Goal: Task Accomplishment & Management: Use online tool/utility

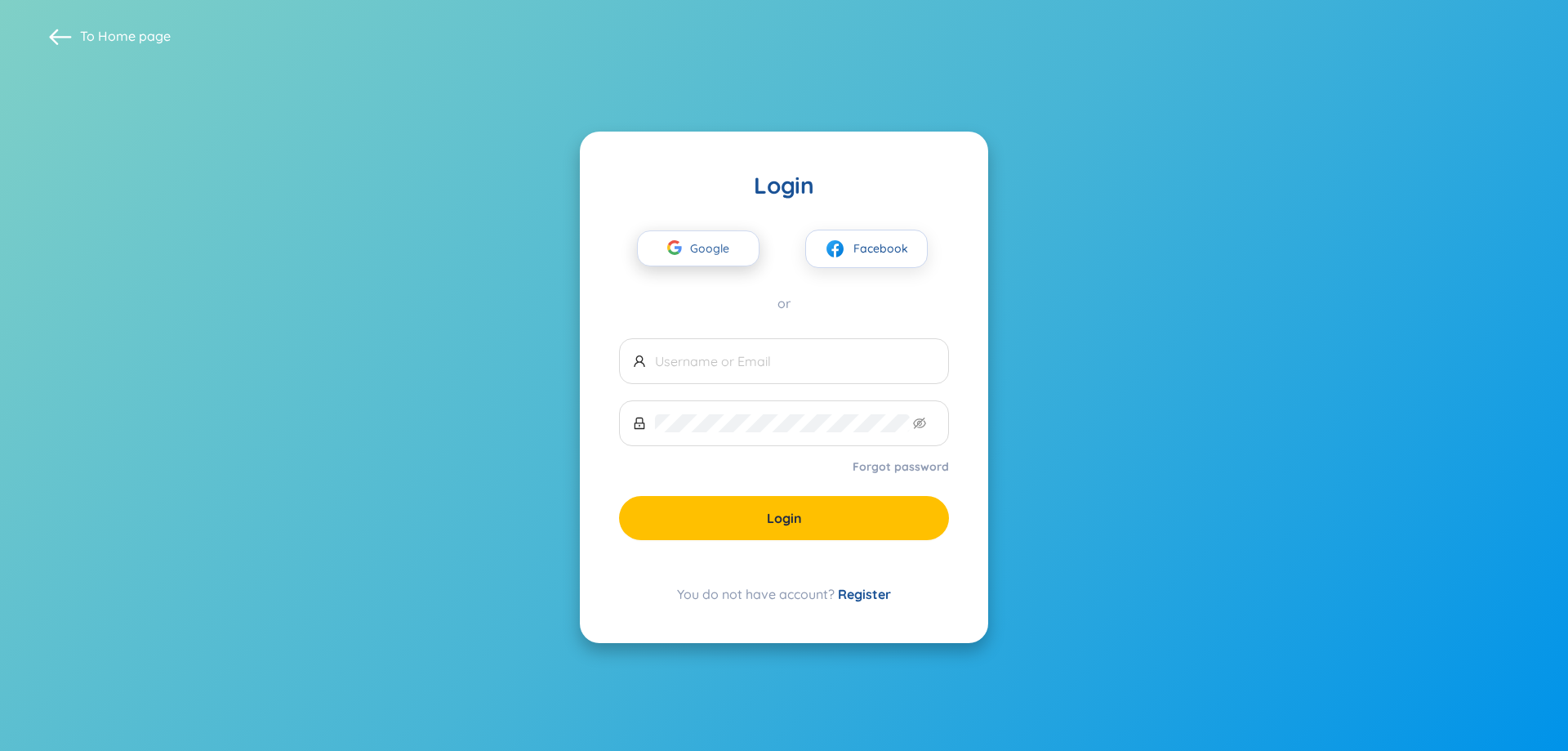
click at [702, 237] on span "Google" at bounding box center [713, 249] width 47 height 34
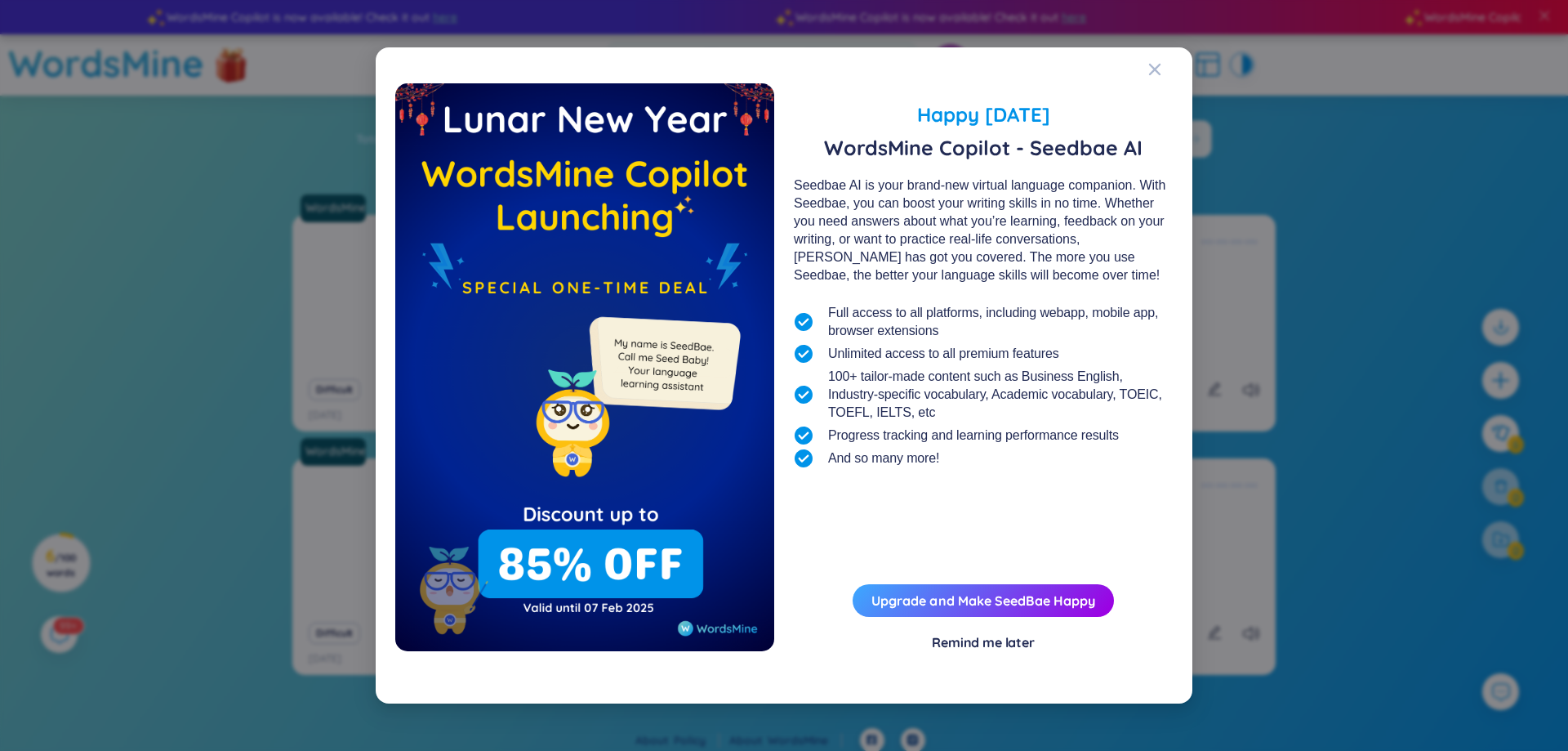
click at [976, 633] on div "Remind me later" at bounding box center [982, 642] width 103 height 18
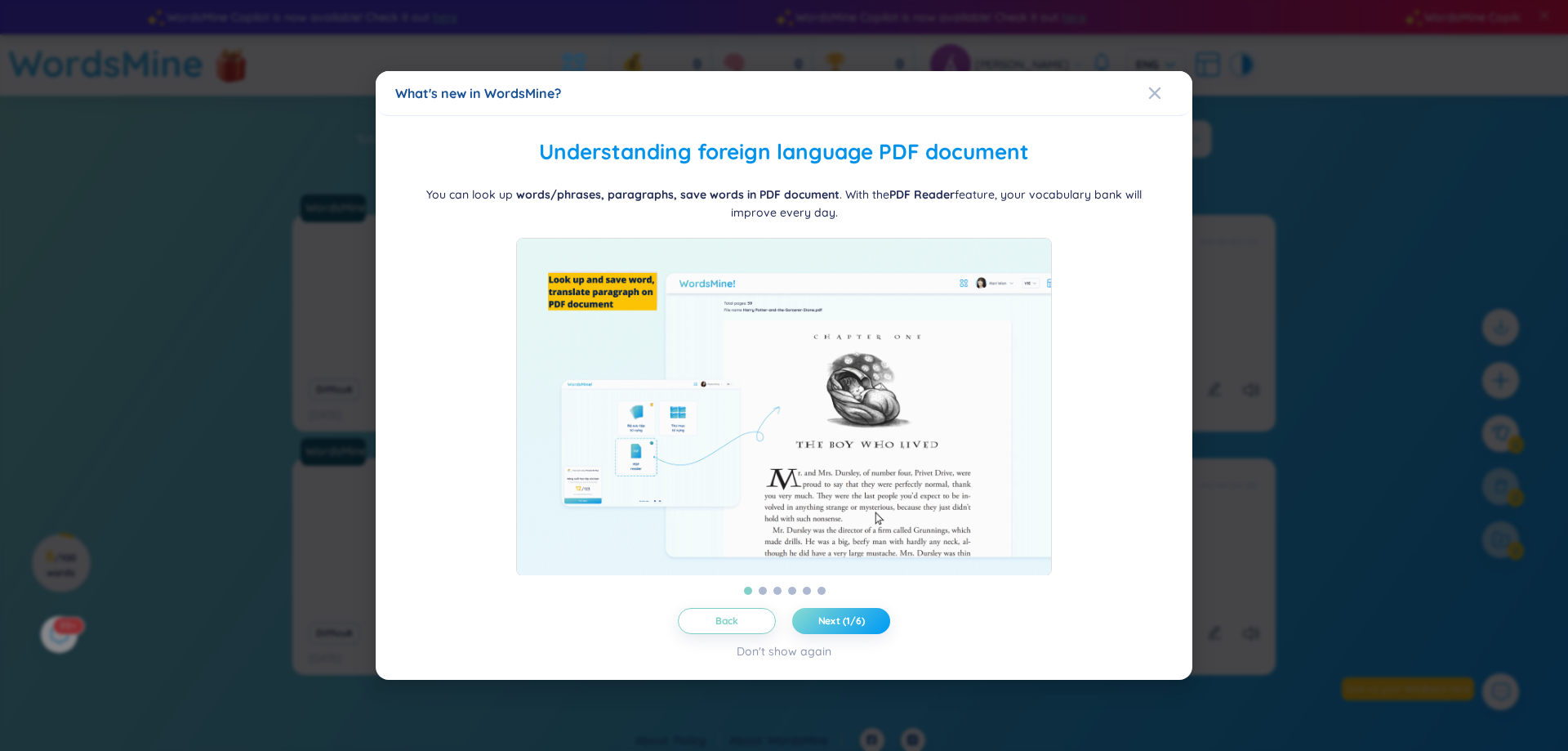
click at [845, 627] on span "Next (1/6)" at bounding box center [841, 620] width 47 height 13
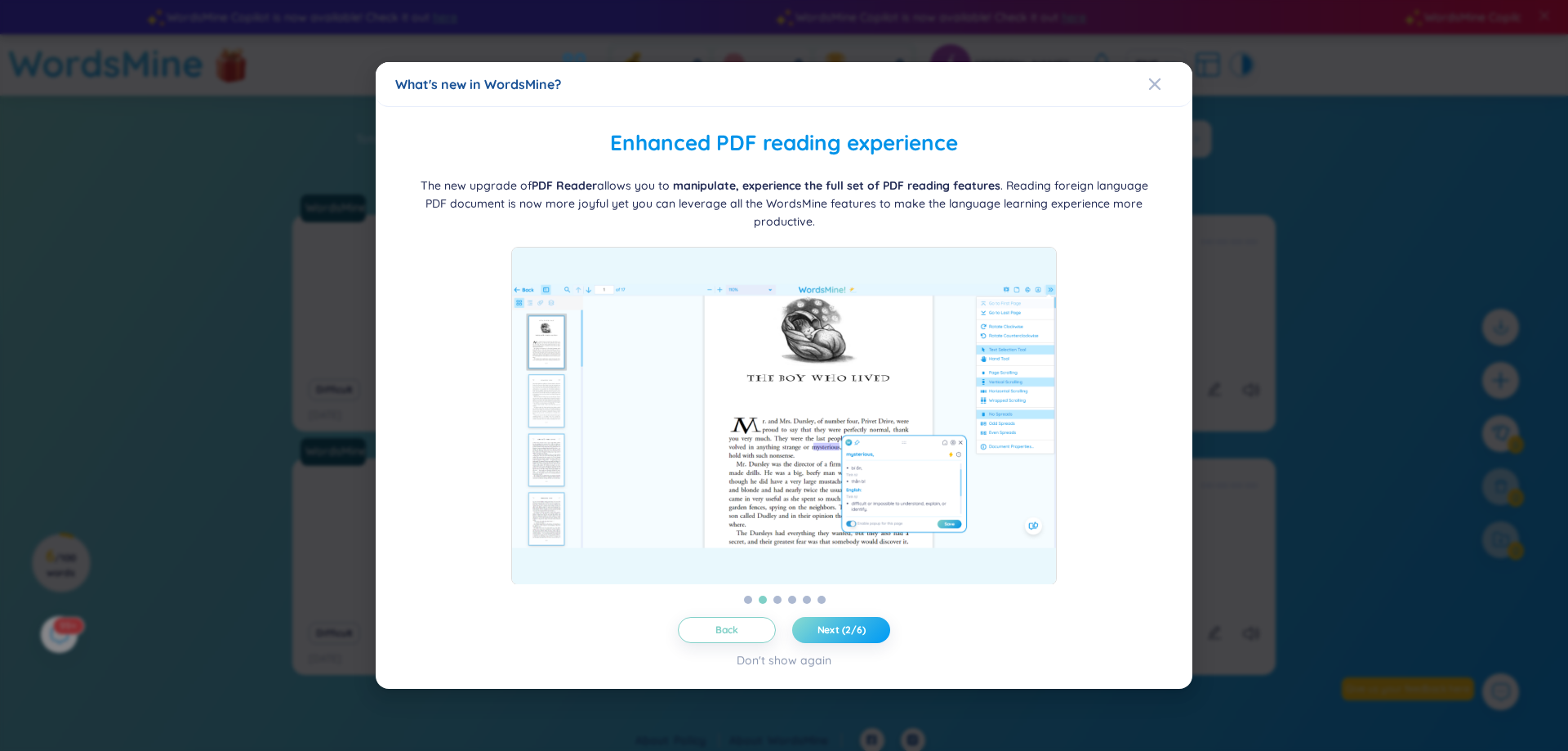
click at [845, 629] on span "Next (2/6)" at bounding box center [841, 629] width 48 height 13
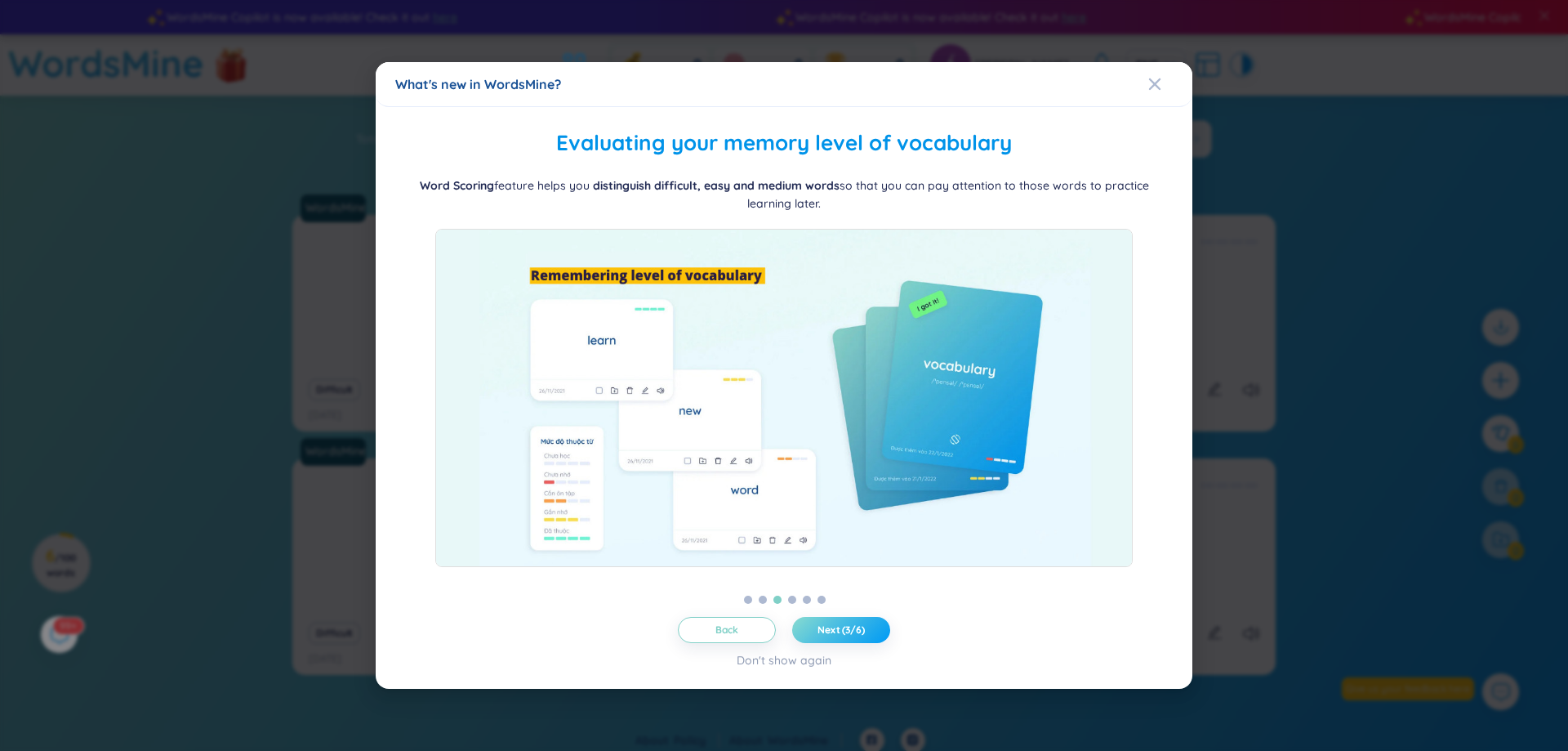
click at [846, 629] on span "Next (3/6)" at bounding box center [840, 629] width 47 height 13
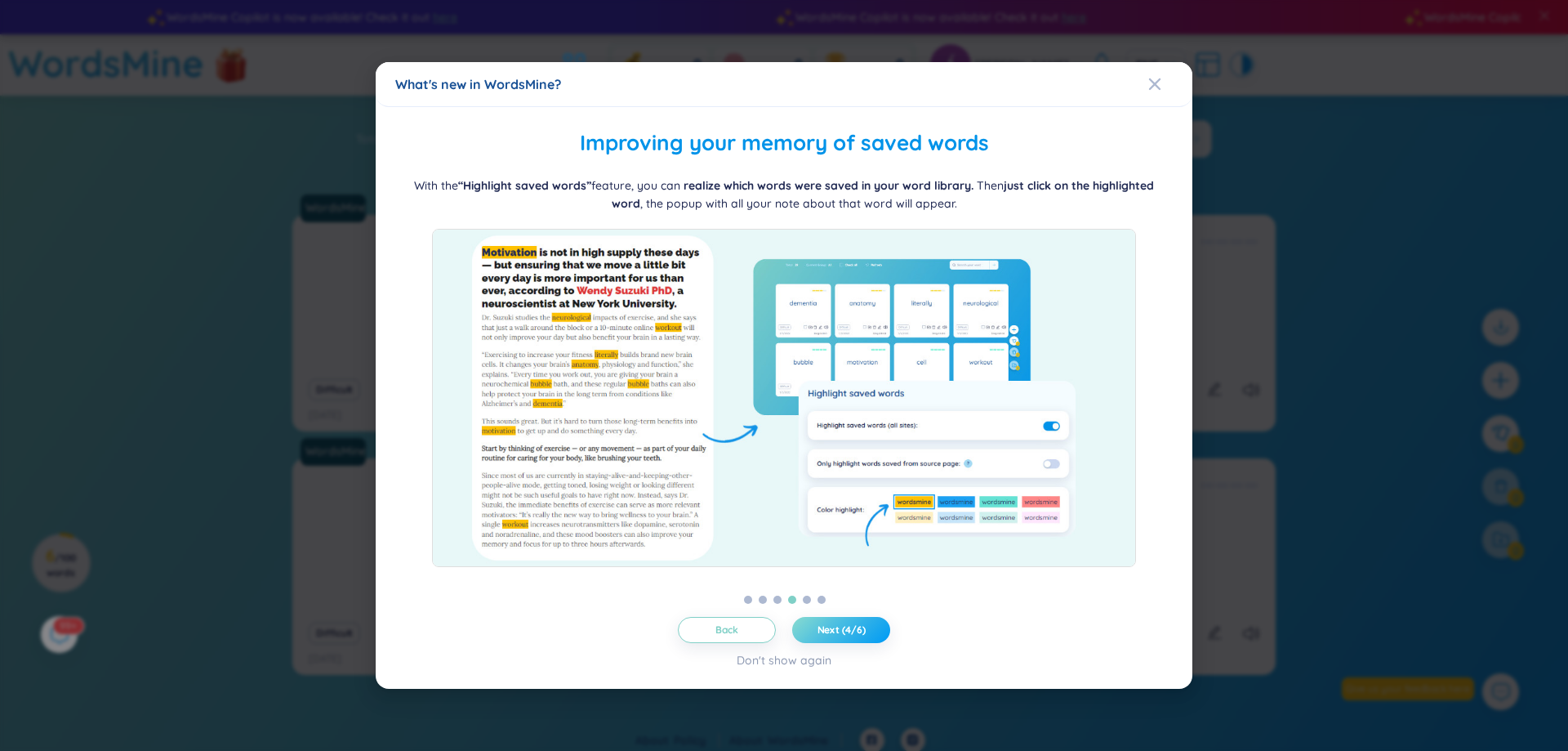
click at [846, 629] on span "Next (4/6)" at bounding box center [841, 629] width 48 height 13
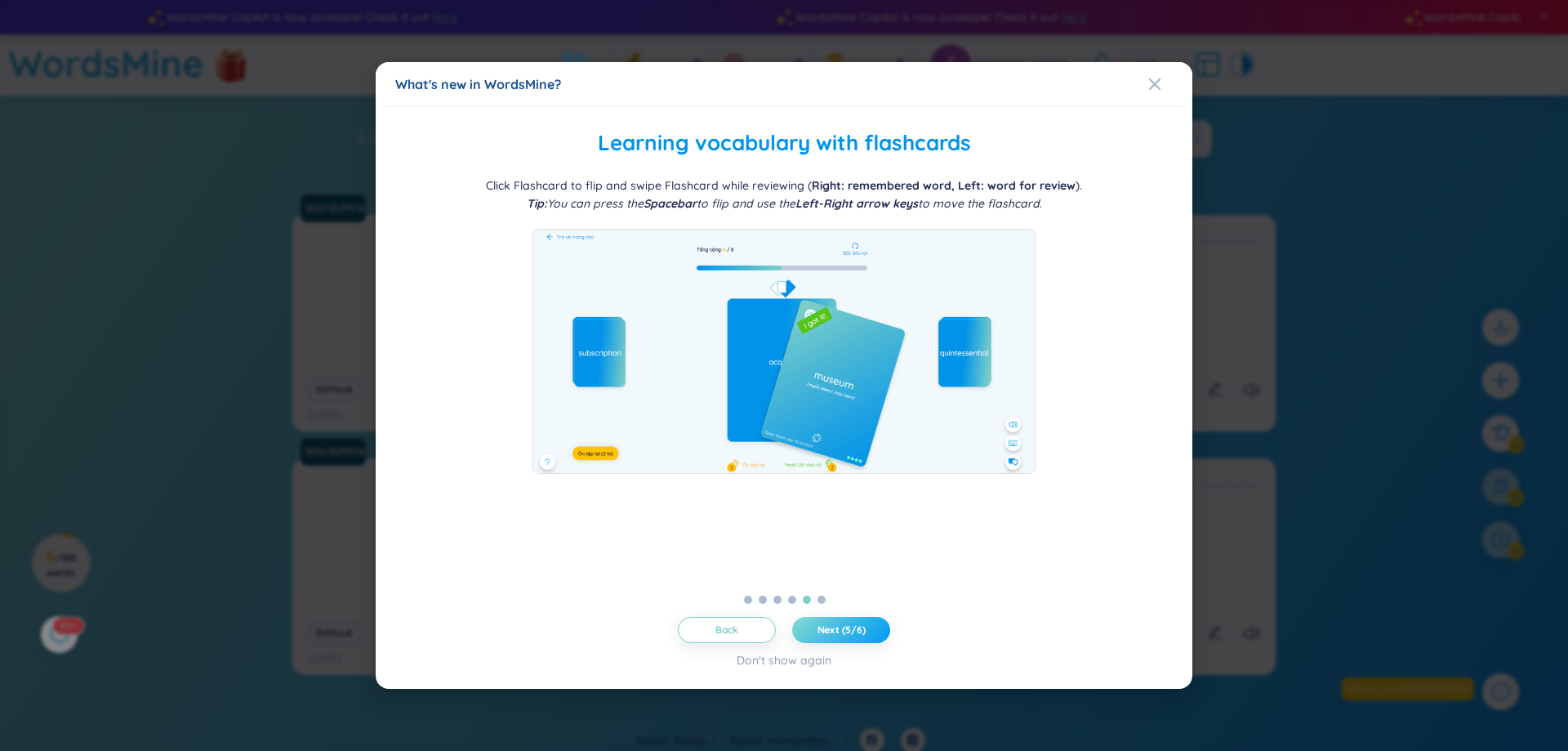
click at [846, 629] on span "Next (5/6)" at bounding box center [841, 629] width 48 height 13
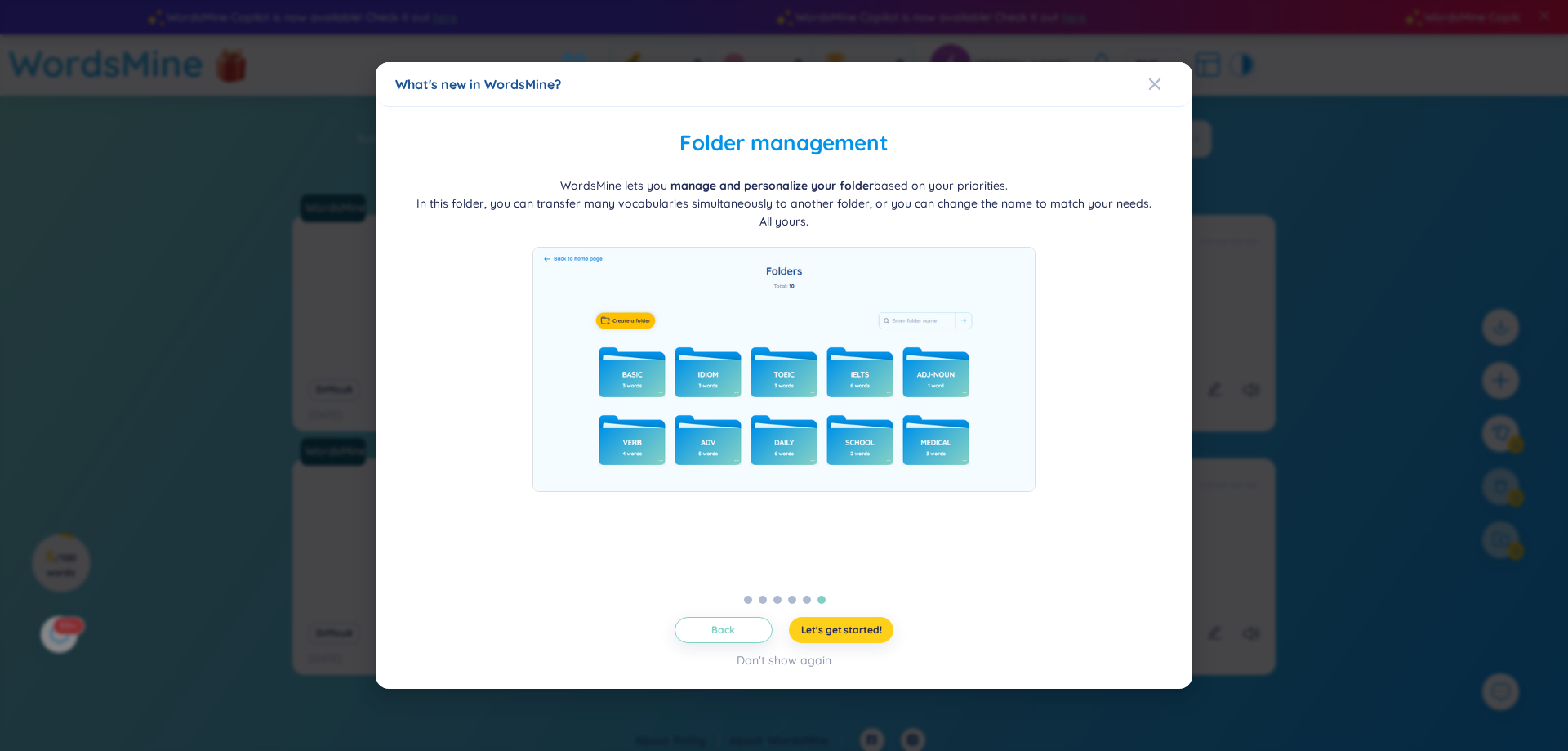
click at [846, 629] on span "Let's get started!" at bounding box center [840, 629] width 81 height 13
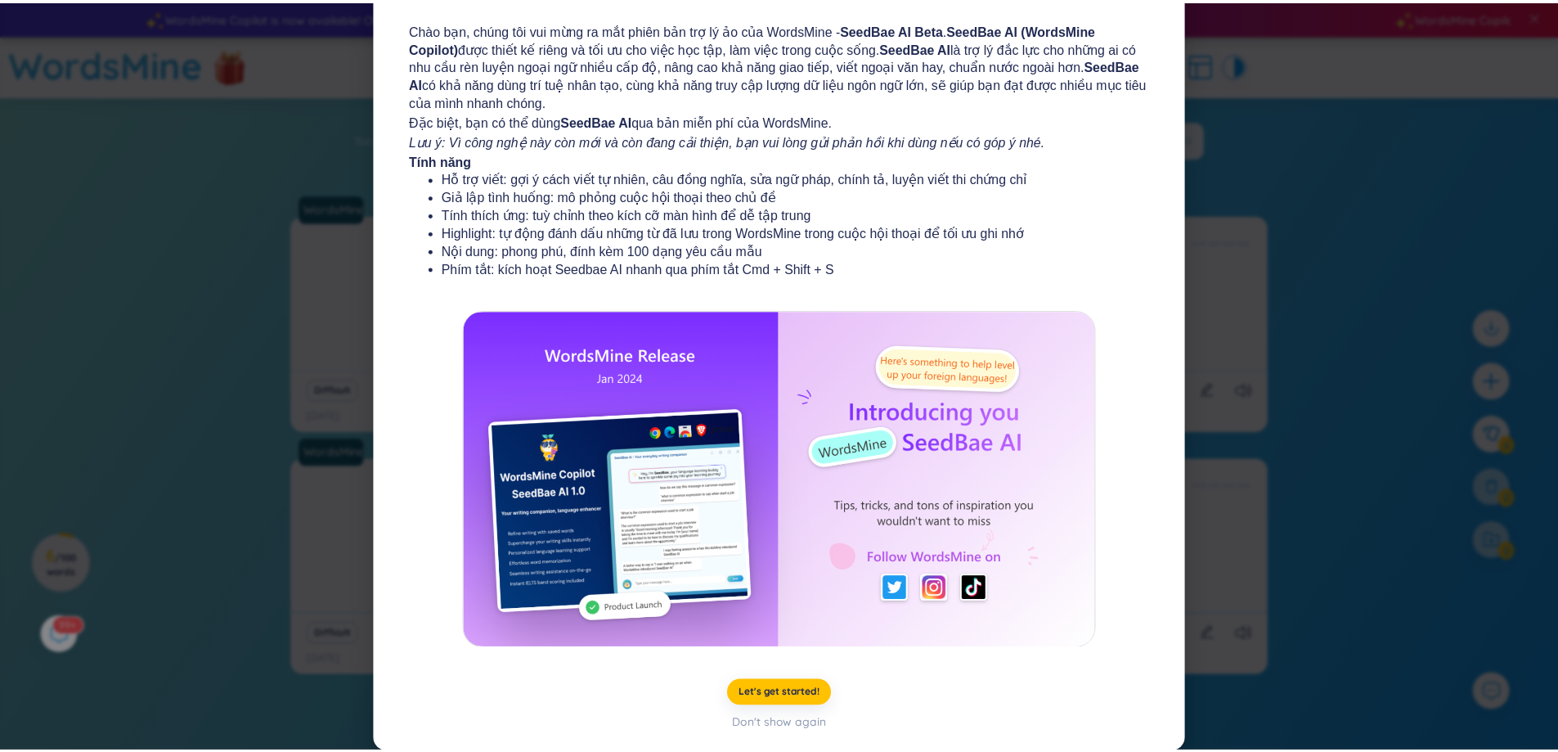
scroll to position [95, 0]
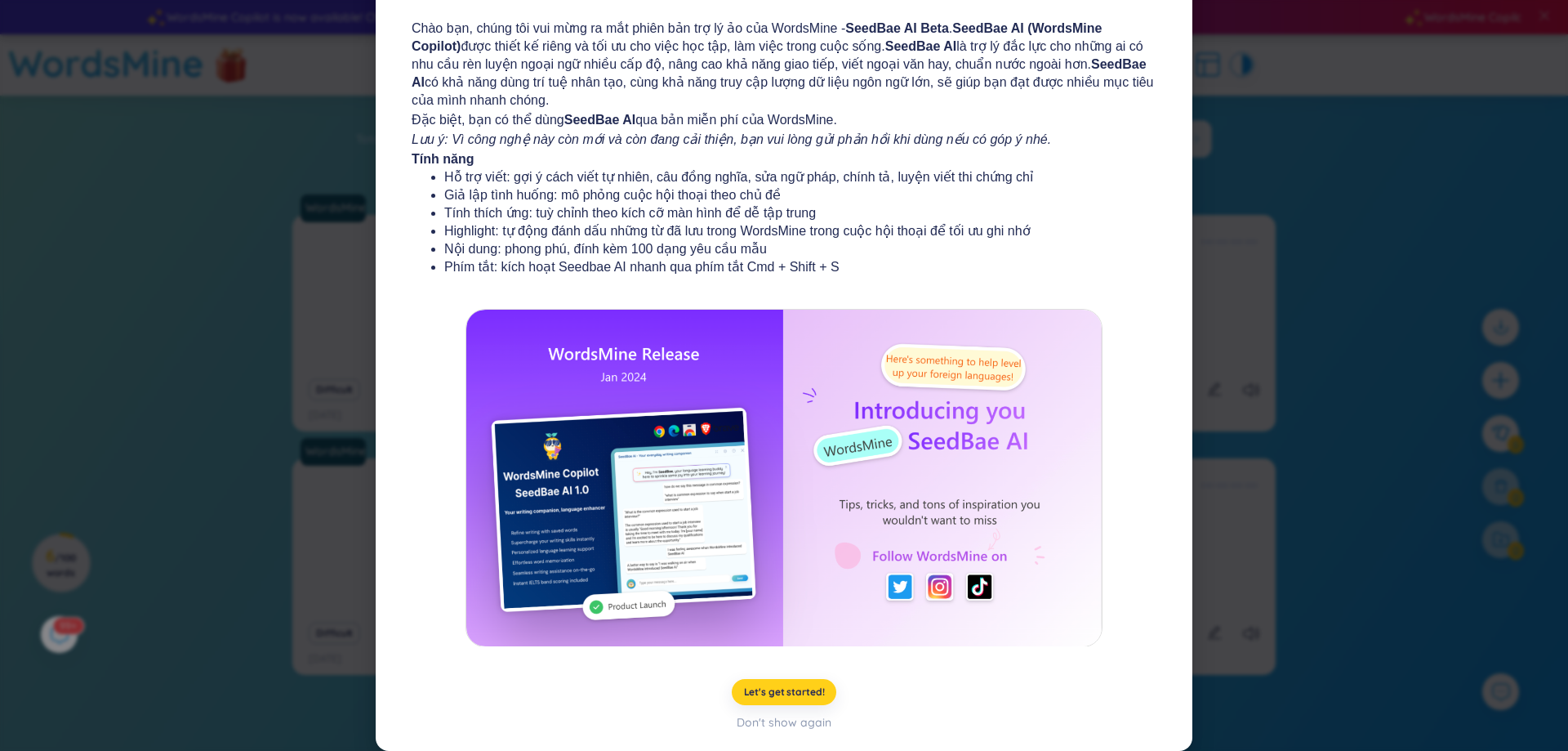
click at [787, 691] on span "Let's get started!" at bounding box center [784, 691] width 81 height 13
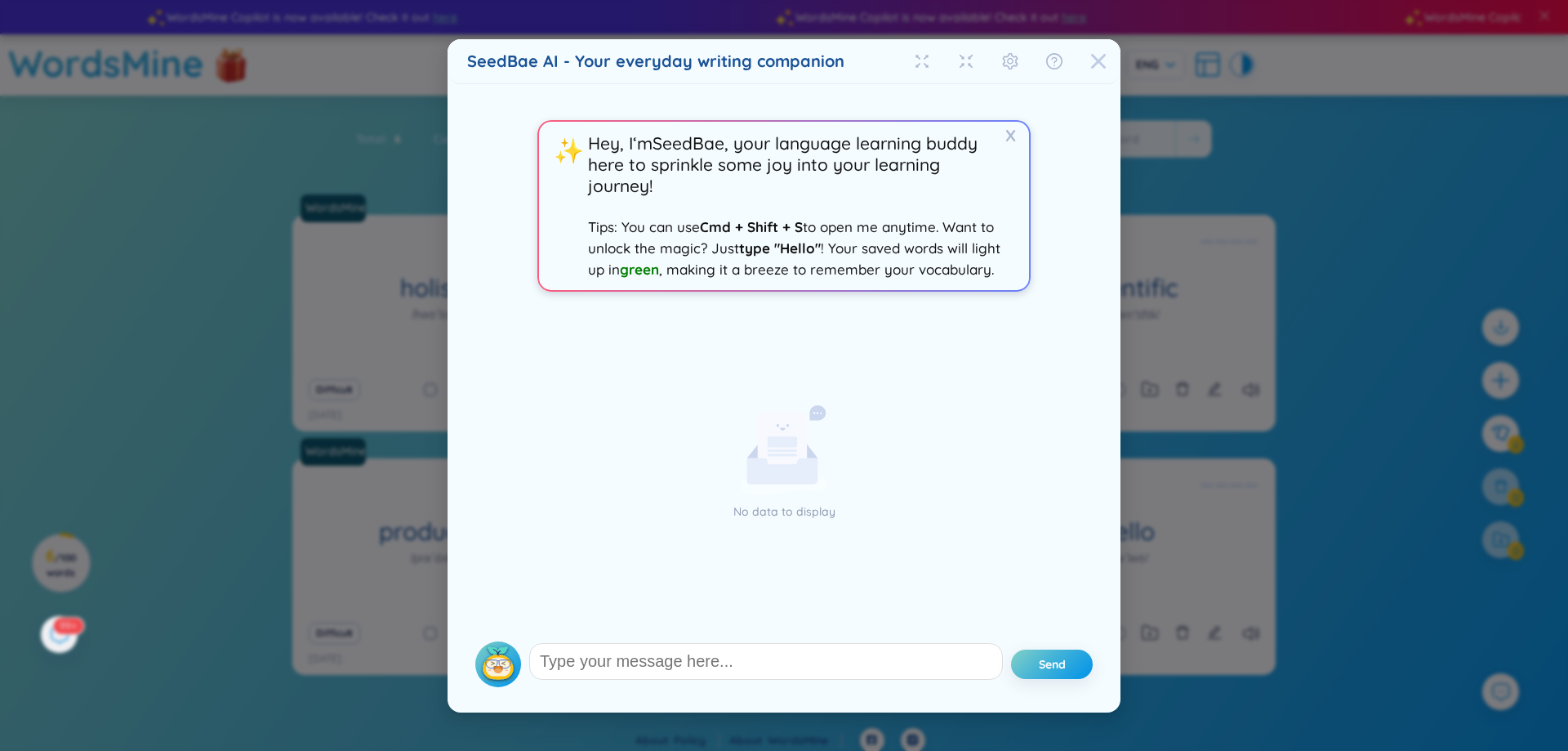
click at [1091, 62] on icon "Close" at bounding box center [1098, 61] width 16 height 16
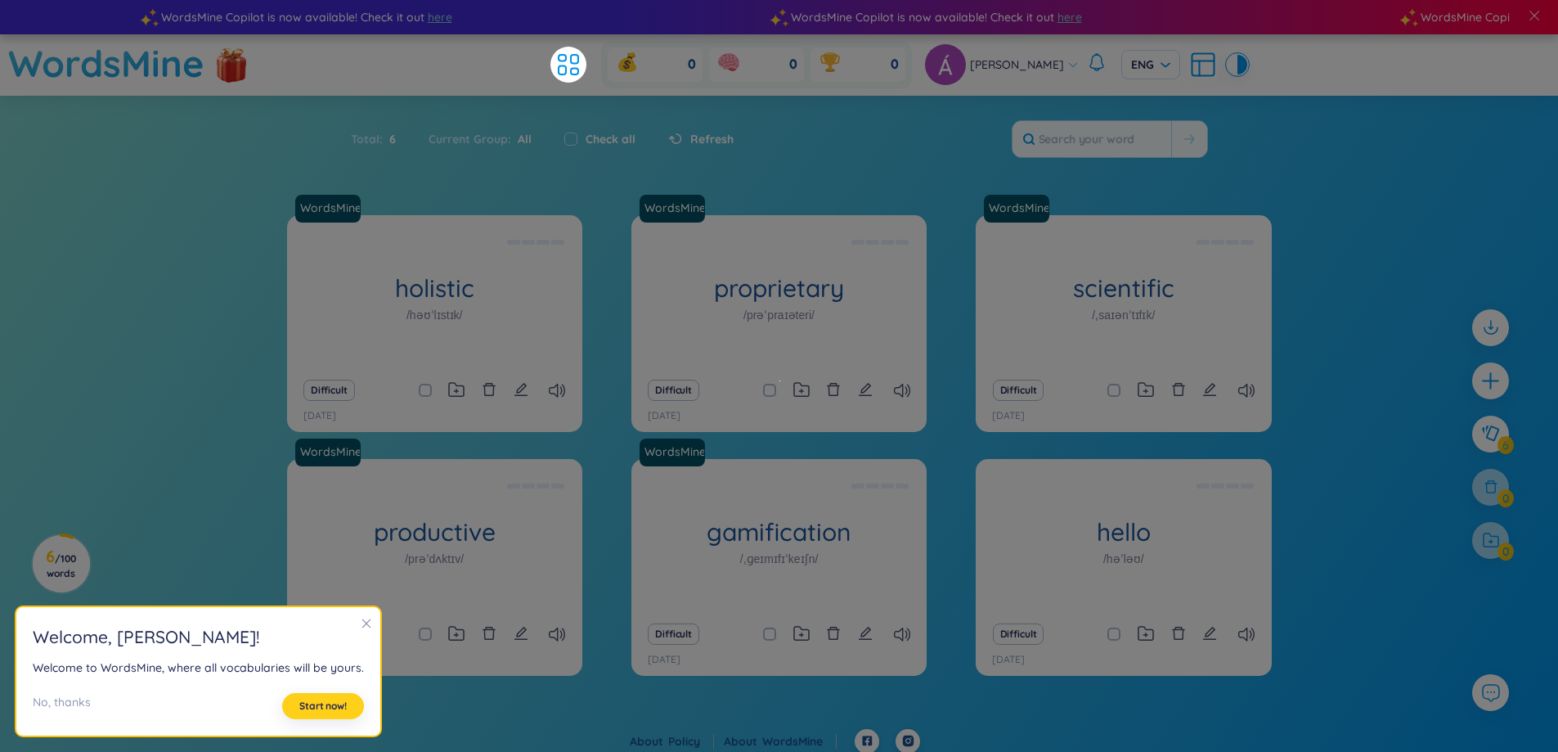
click at [315, 711] on span "Start now!" at bounding box center [322, 705] width 47 height 13
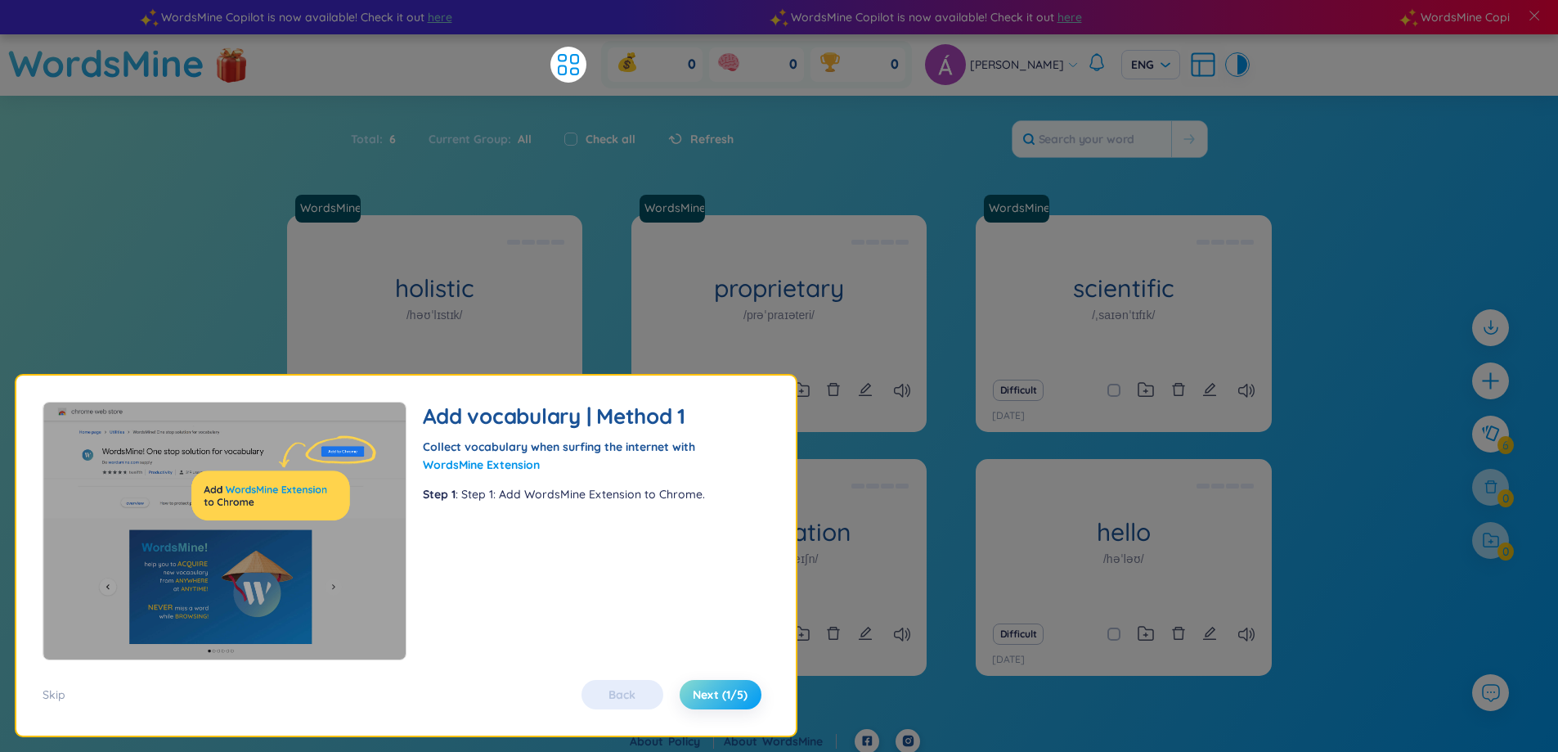
click at [713, 688] on span "Next (1/5)" at bounding box center [720, 694] width 55 height 16
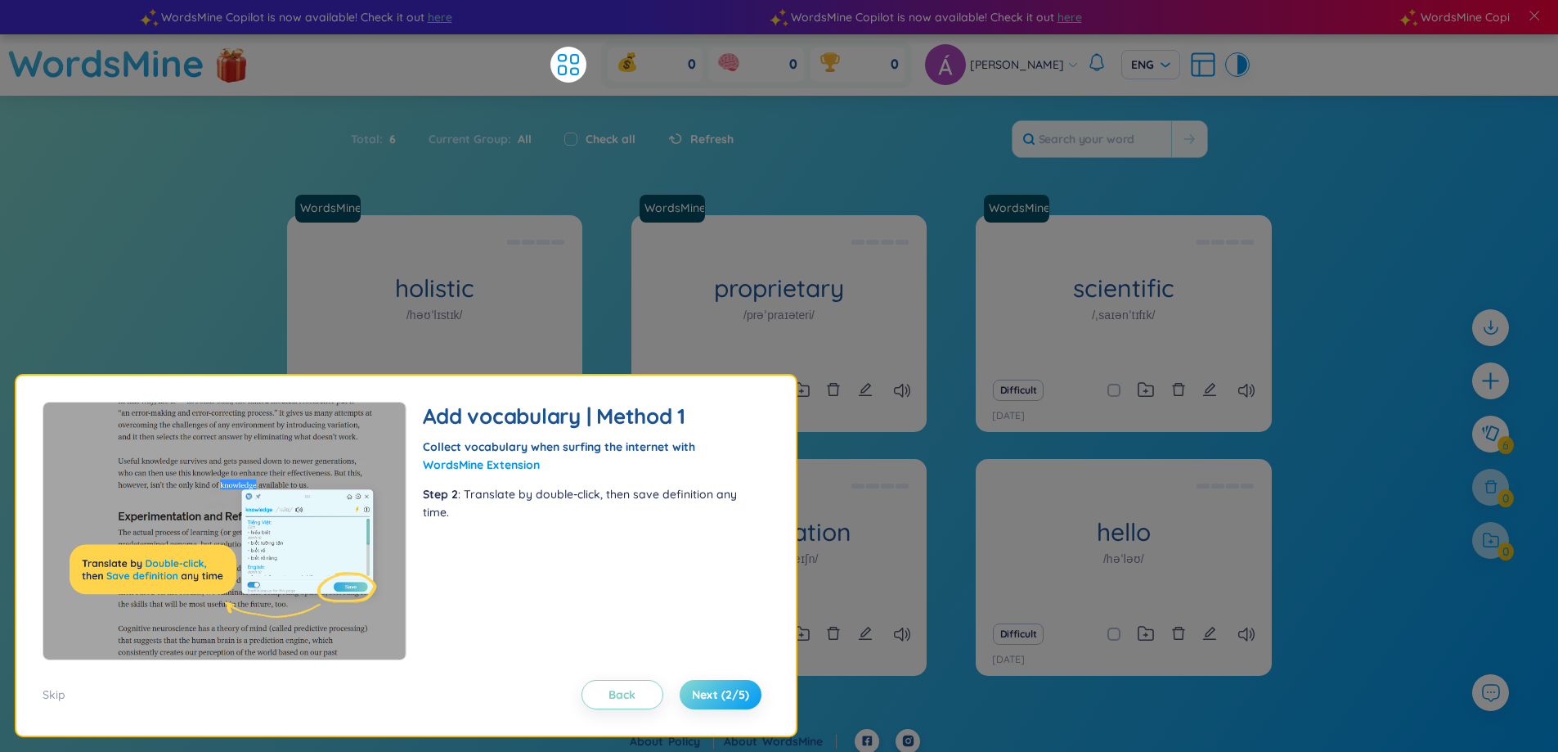
click at [708, 695] on span "Next (2/5)" at bounding box center [720, 694] width 57 height 16
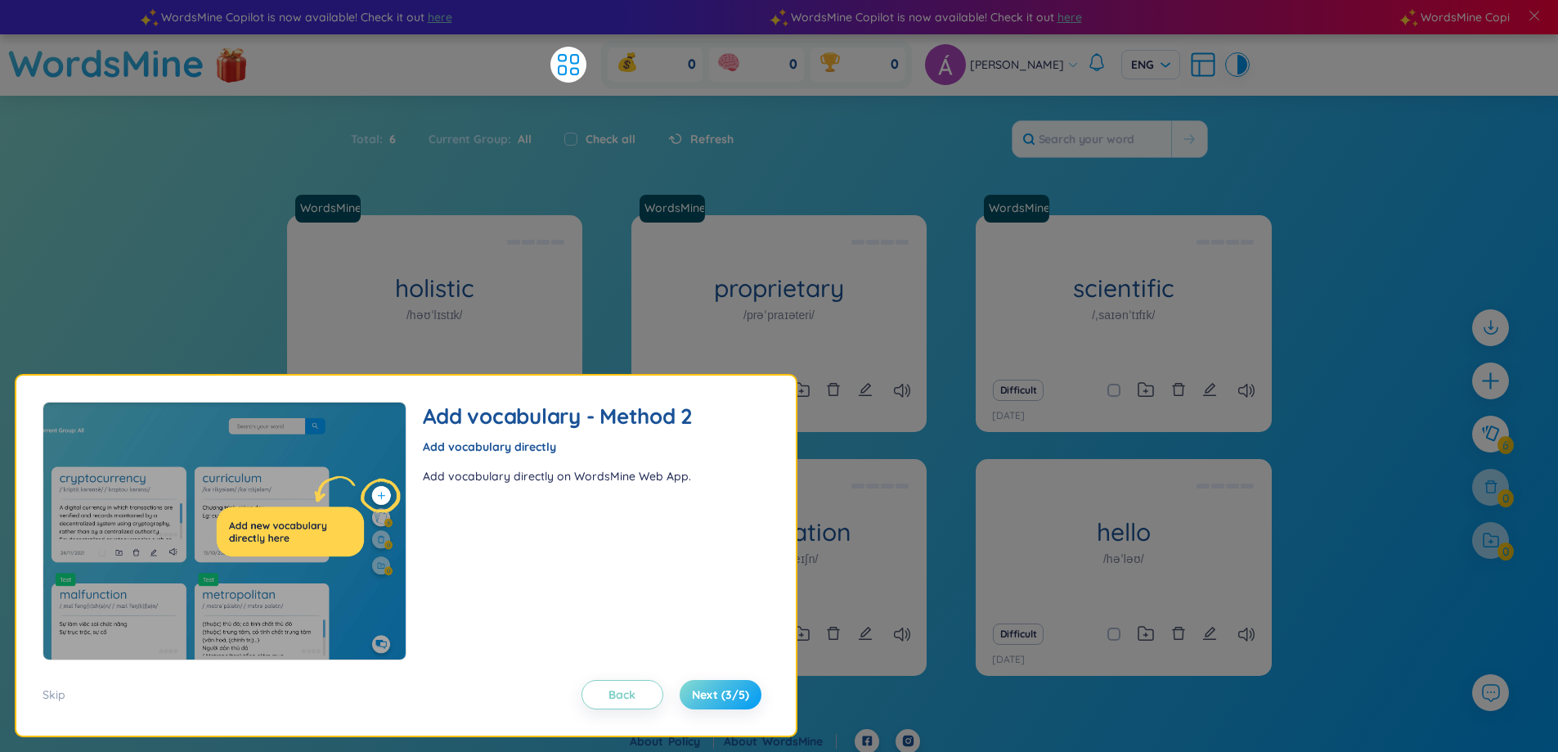
click at [737, 686] on button "Next (3/5)" at bounding box center [721, 694] width 82 height 29
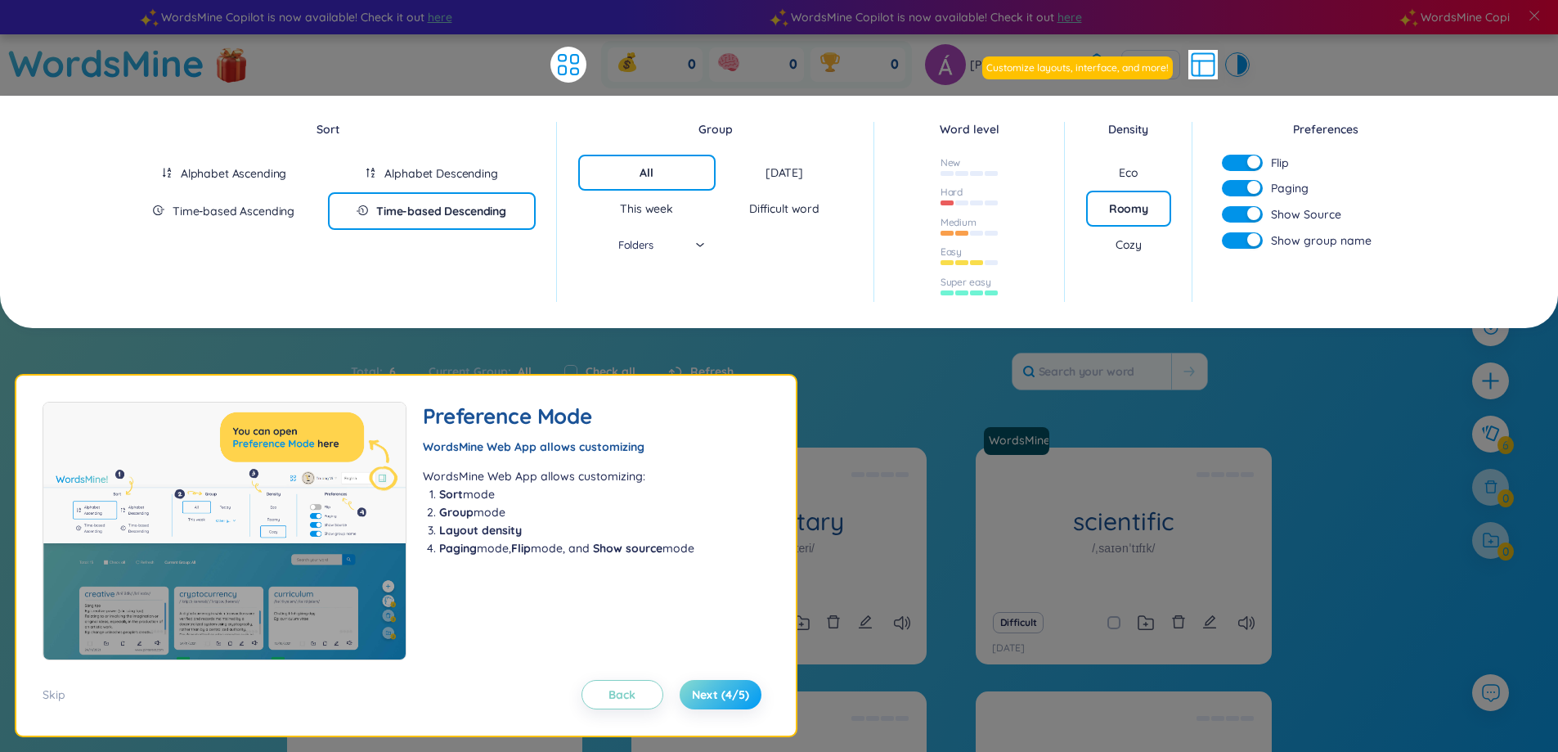
click at [713, 705] on button "Next (4/5)" at bounding box center [721, 694] width 82 height 29
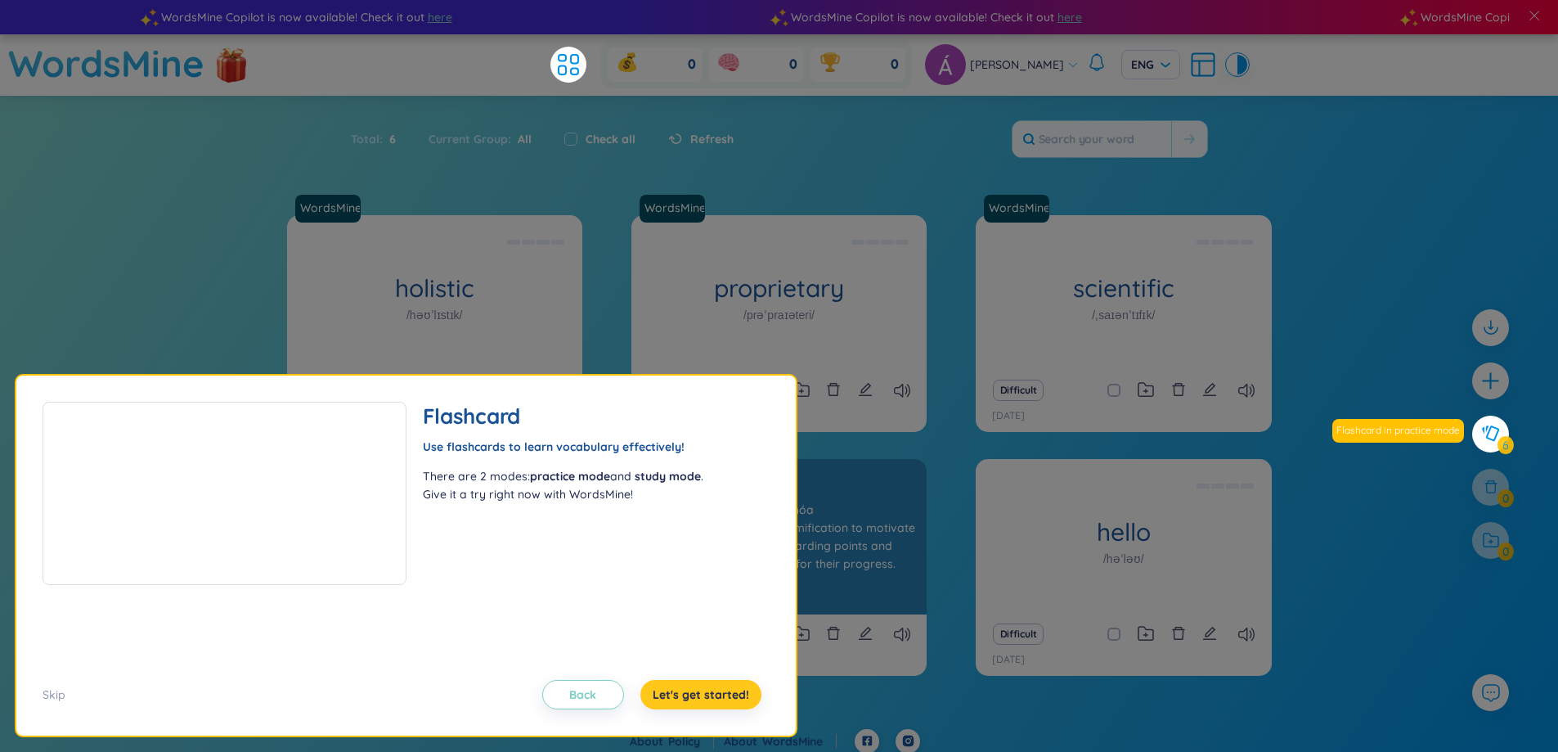
drag, startPoint x: 719, startPoint y: 692, endPoint x: 877, endPoint y: 591, distance: 187.2
click at [718, 692] on span "Let's get started!" at bounding box center [701, 694] width 97 height 16
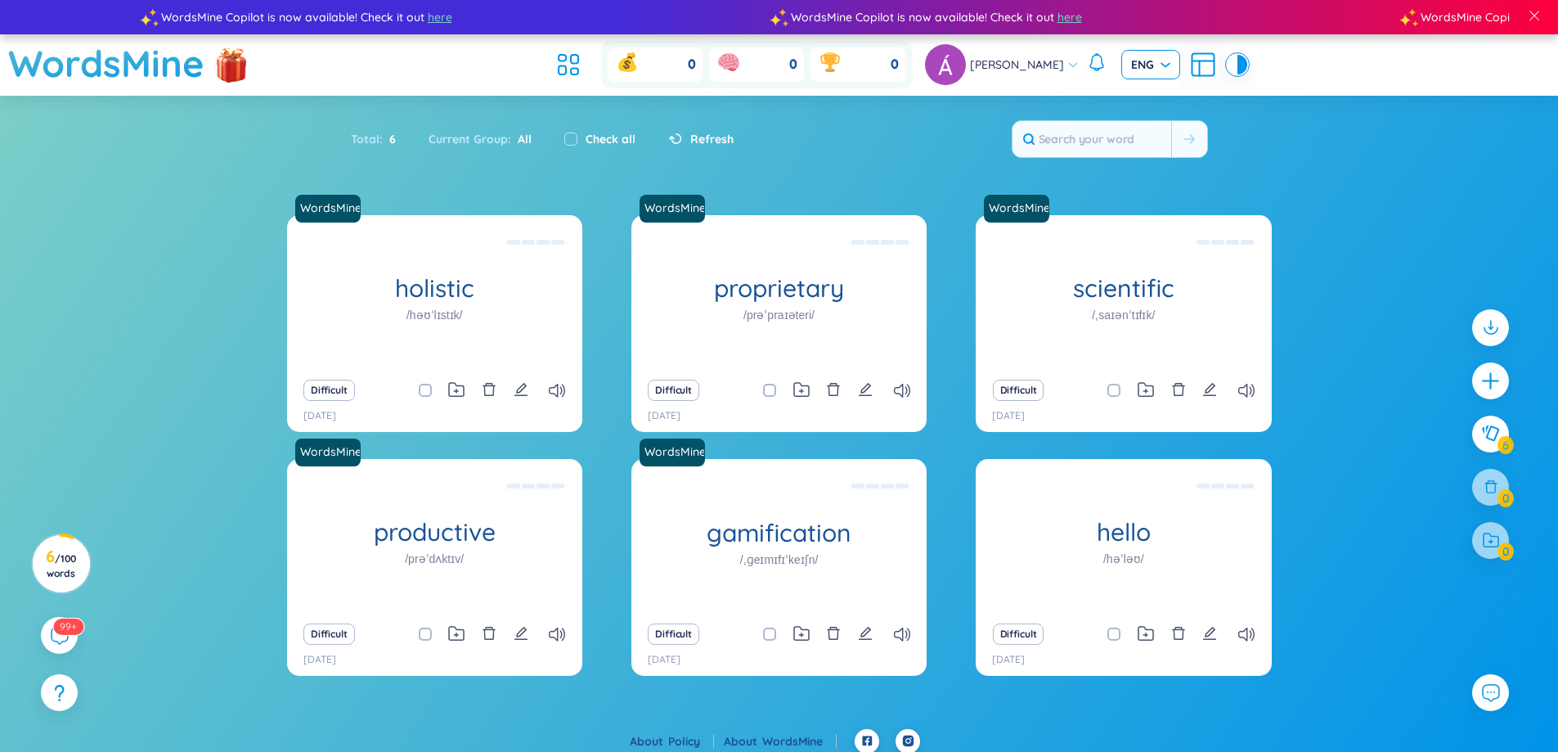
click at [1133, 74] on div "ENG" at bounding box center [1151, 64] width 59 height 29
click at [1118, 103] on div "VIE" at bounding box center [1122, 99] width 39 height 18
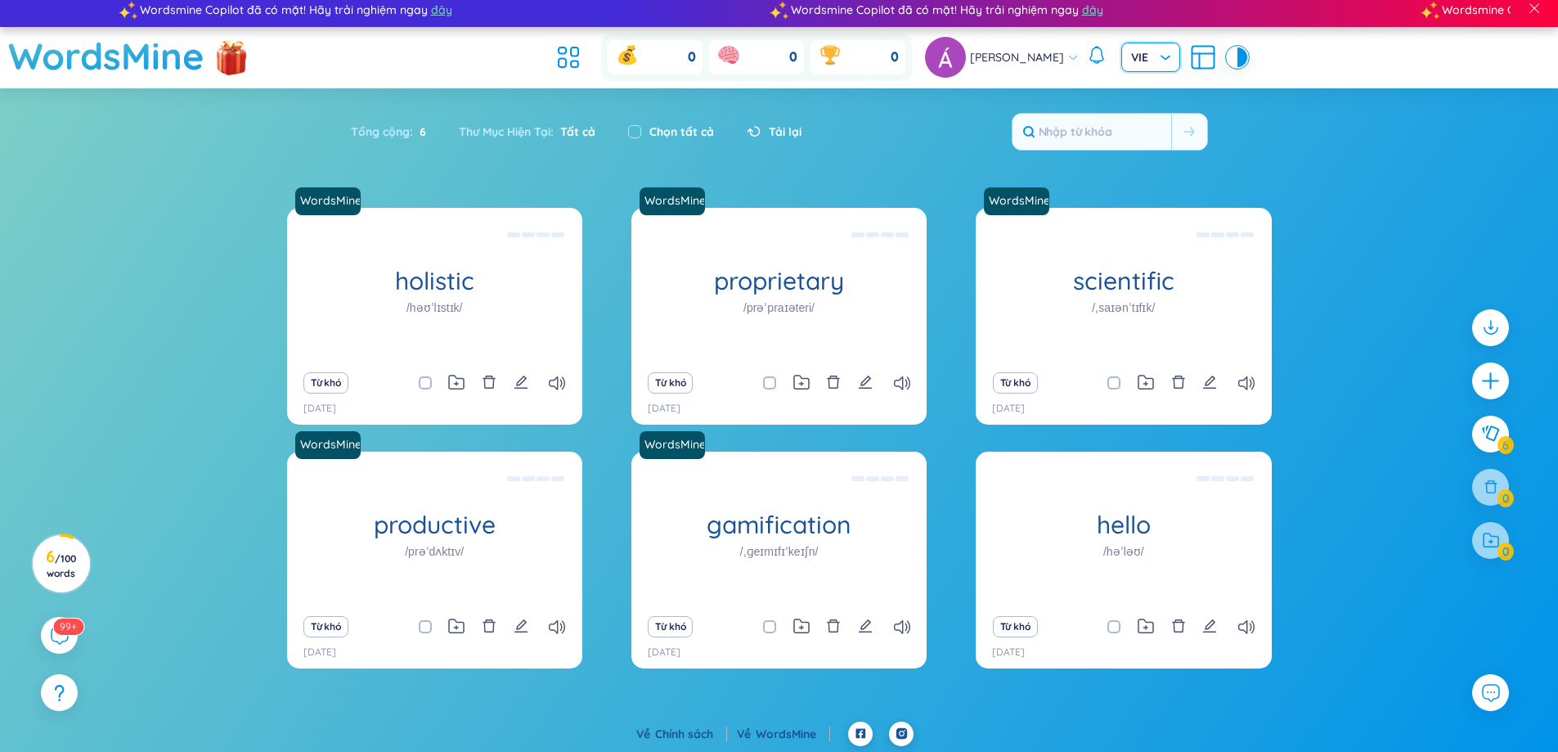
scroll to position [10, 0]
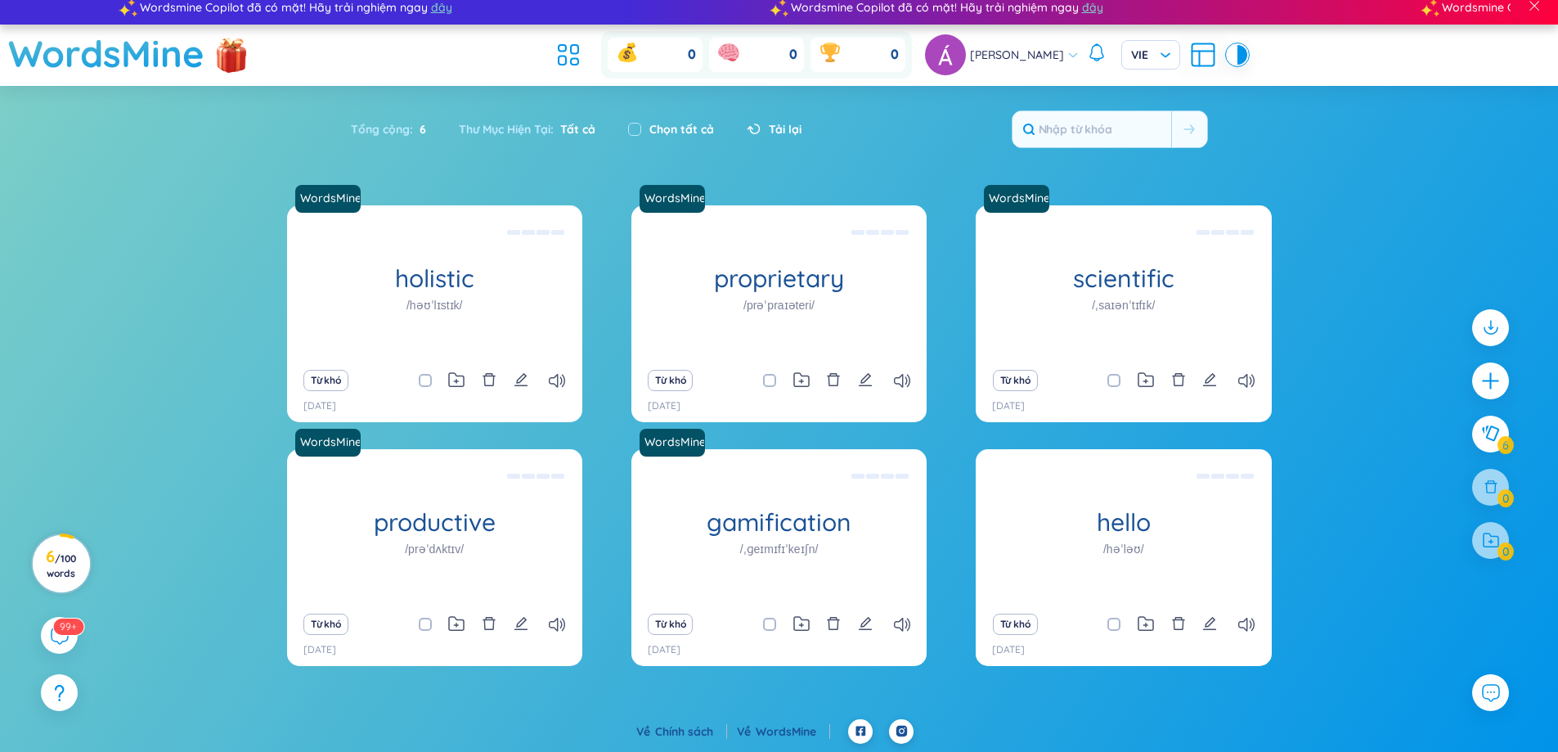
click at [67, 569] on span "/ 100 words" at bounding box center [61, 565] width 29 height 27
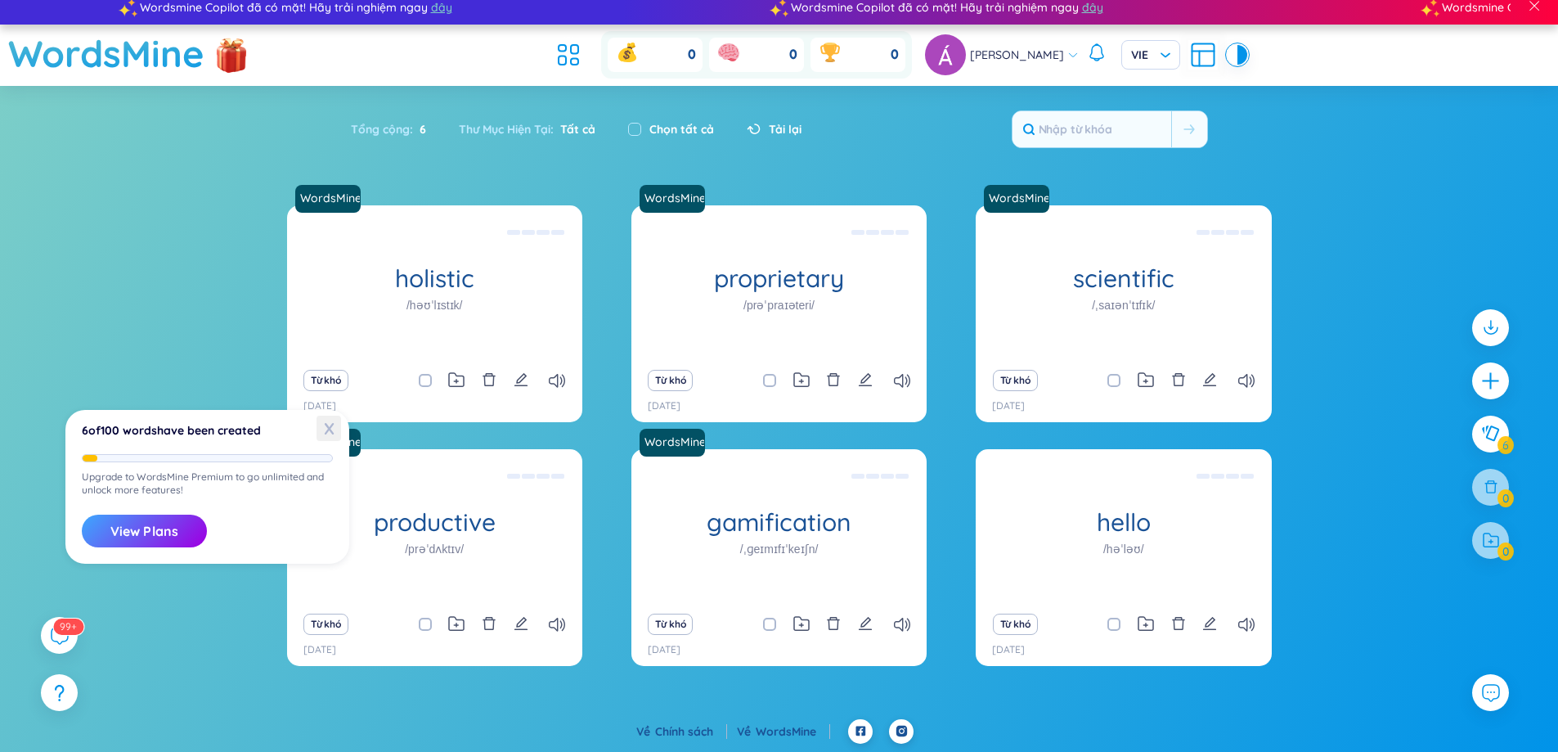
click at [323, 425] on span "X" at bounding box center [329, 428] width 25 height 25
